Goal: Transaction & Acquisition: Purchase product/service

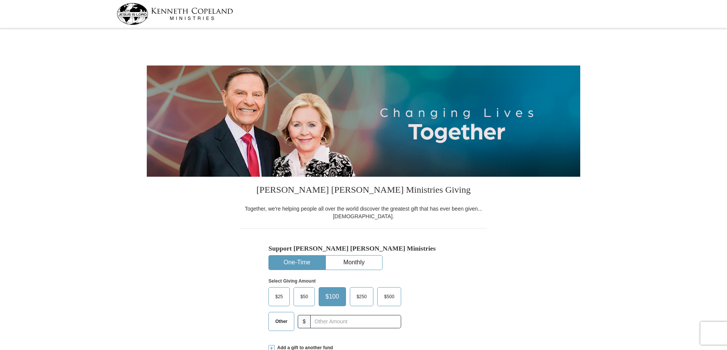
select select "OK"
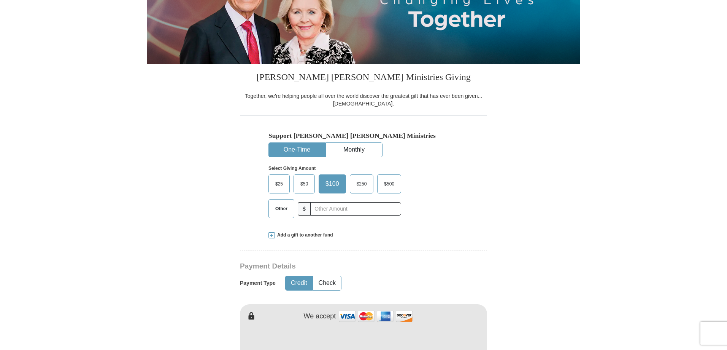
scroll to position [114, 0]
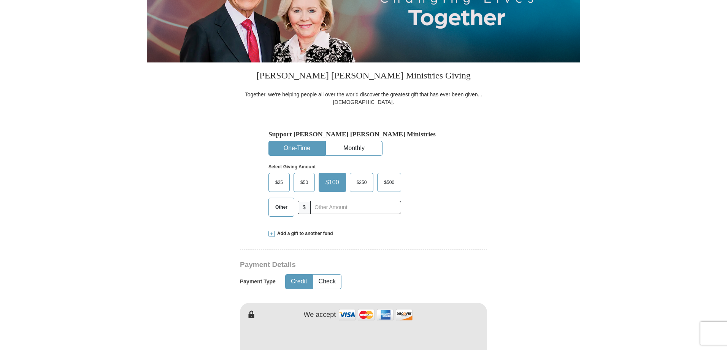
click at [296, 232] on span "Add a gift to another fund" at bounding box center [304, 233] width 59 height 6
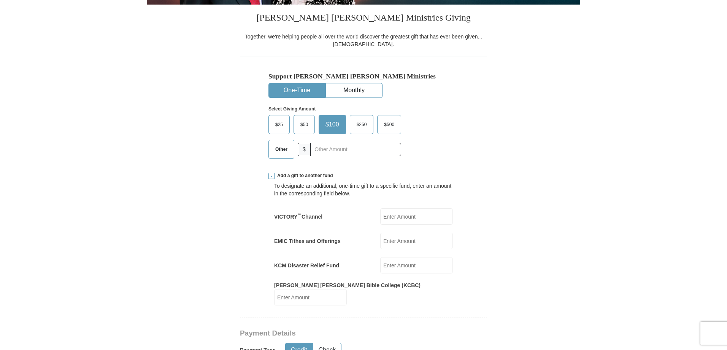
scroll to position [190, 0]
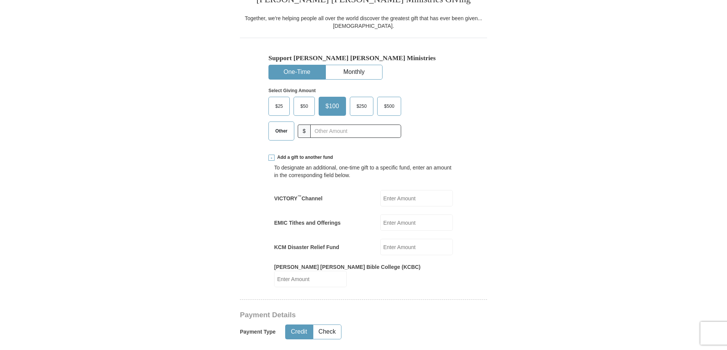
click at [385, 221] on input "EMIC Tithes and Offerings" at bounding box center [416, 222] width 73 height 16
type input "1"
click at [427, 224] on input "EMIC Tithes and Offerings" at bounding box center [416, 222] width 73 height 16
type input "300.00"
click at [321, 324] on button "Check" at bounding box center [327, 331] width 28 height 14
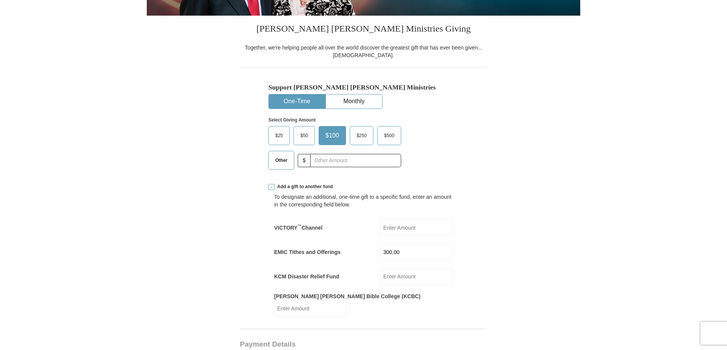
scroll to position [152, 0]
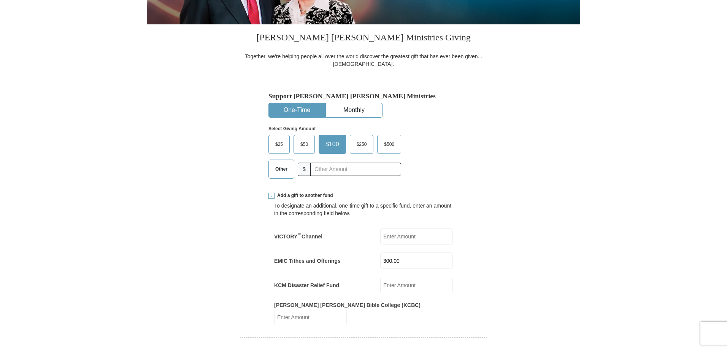
click at [275, 167] on span "Other" at bounding box center [282, 168] width 20 height 11
click at [0, 0] on input "Other" at bounding box center [0, 0] width 0 height 0
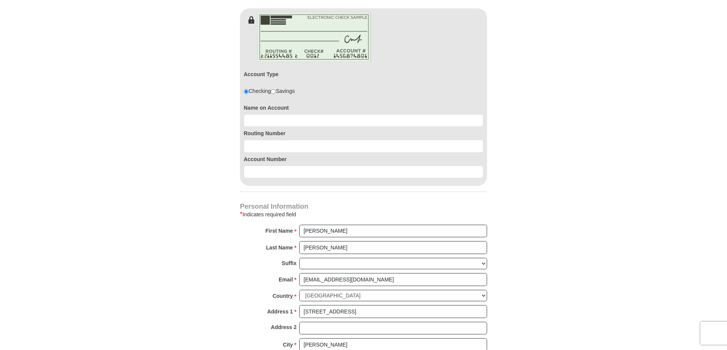
scroll to position [494, 0]
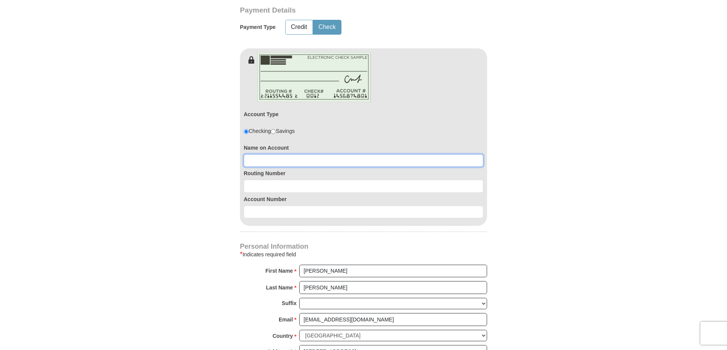
click at [324, 154] on input at bounding box center [364, 160] width 240 height 13
type input "[PERSON_NAME]"
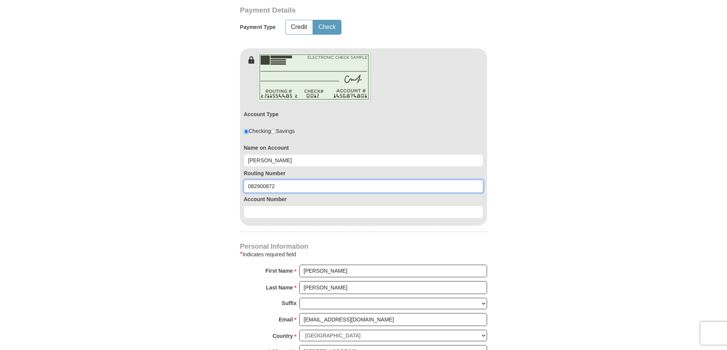
type input "082900872"
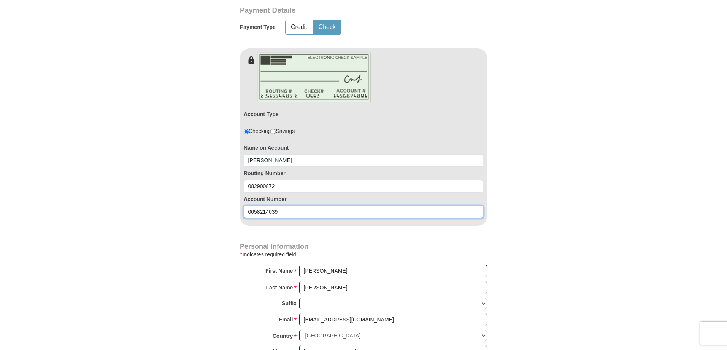
type input "0058214039"
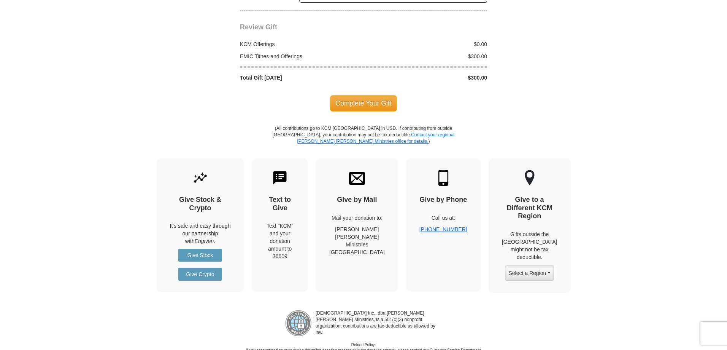
scroll to position [928, 0]
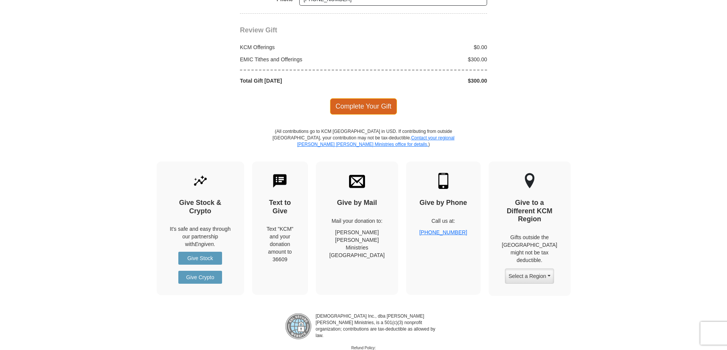
click at [383, 98] on span "Complete Your Gift" at bounding box center [363, 106] width 67 height 16
